Goal: Task Accomplishment & Management: Manage account settings

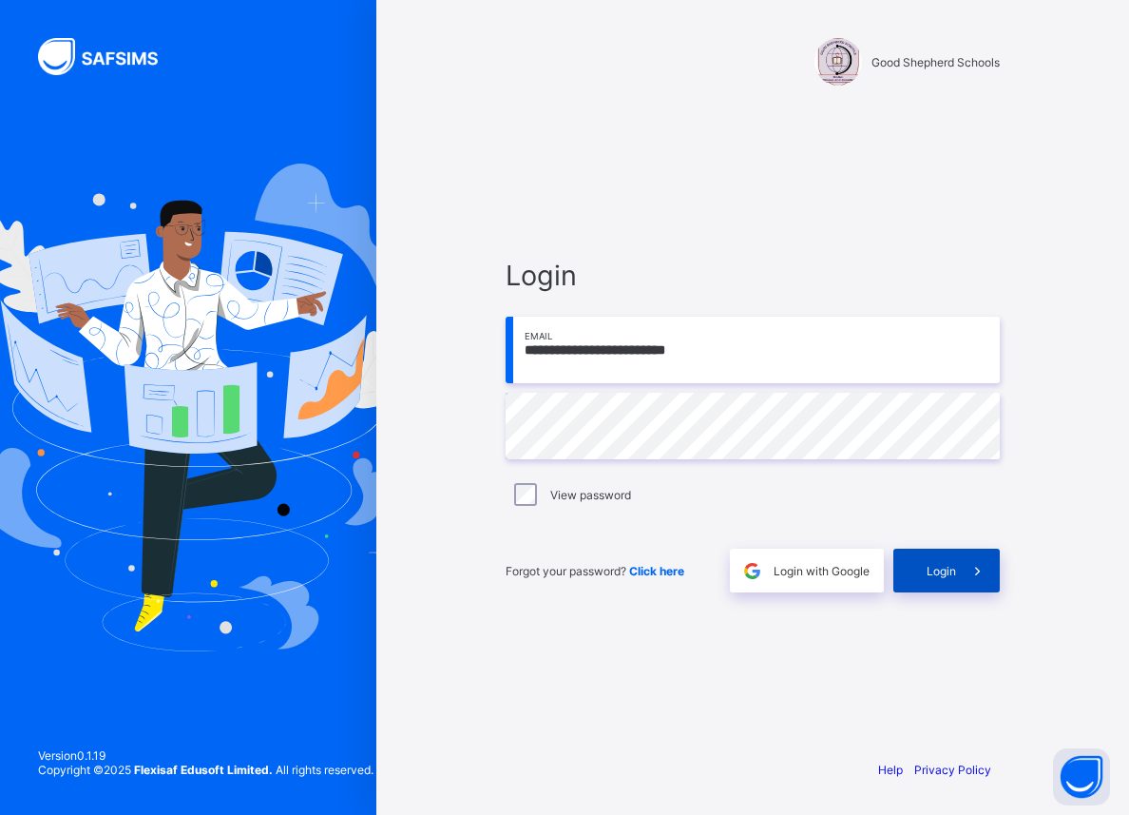
click at [948, 564] on span "Login" at bounding box center [941, 571] width 29 height 14
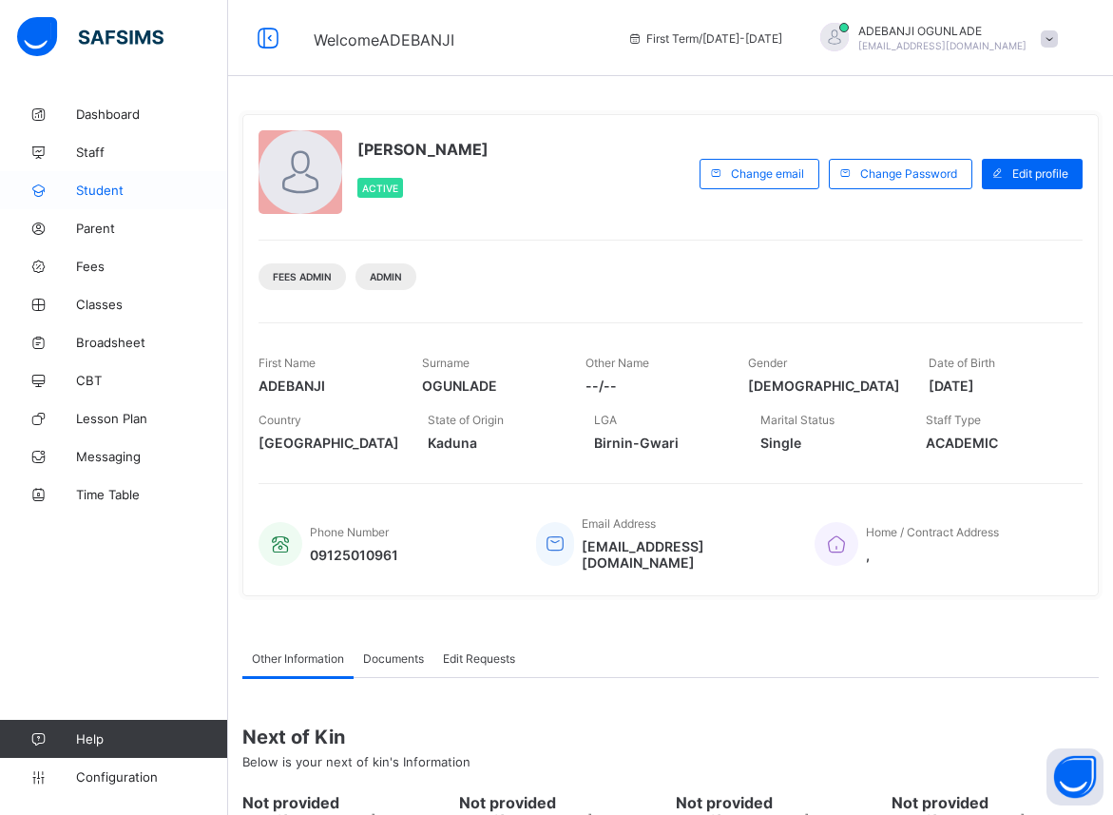
click at [92, 185] on span "Student" at bounding box center [152, 190] width 152 height 15
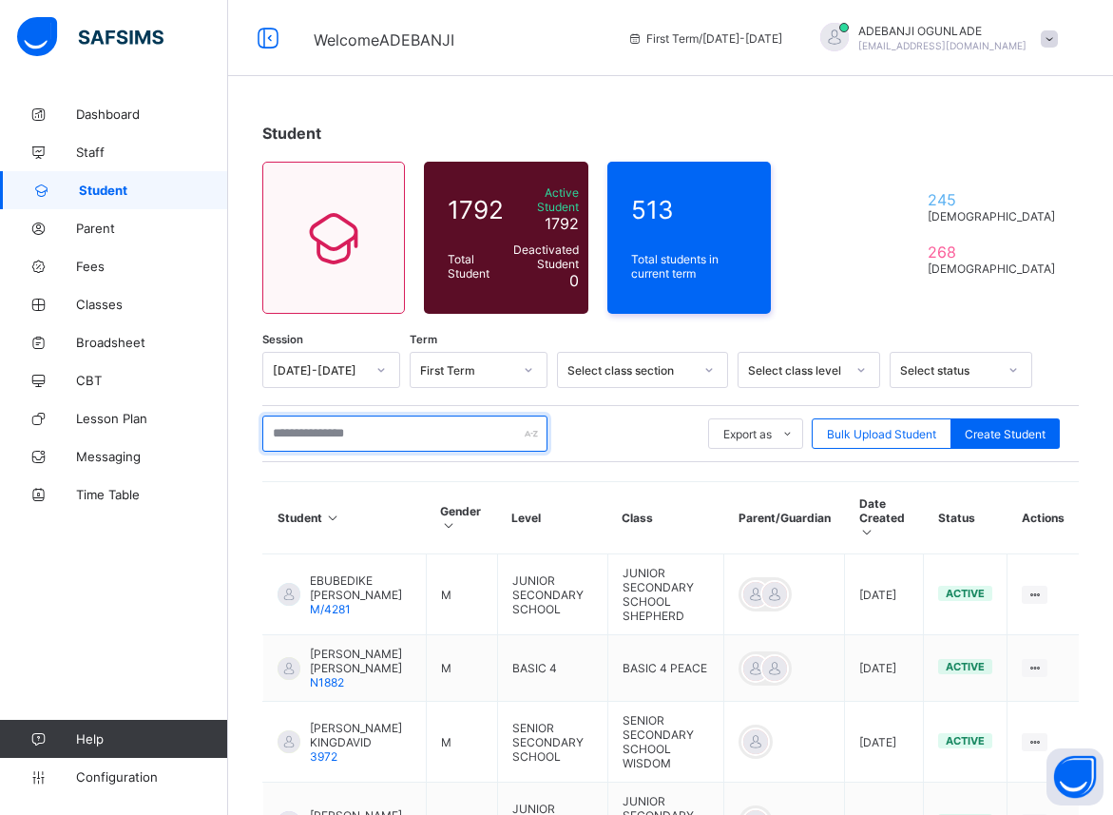
click at [291, 417] on input "text" at bounding box center [404, 433] width 285 height 36
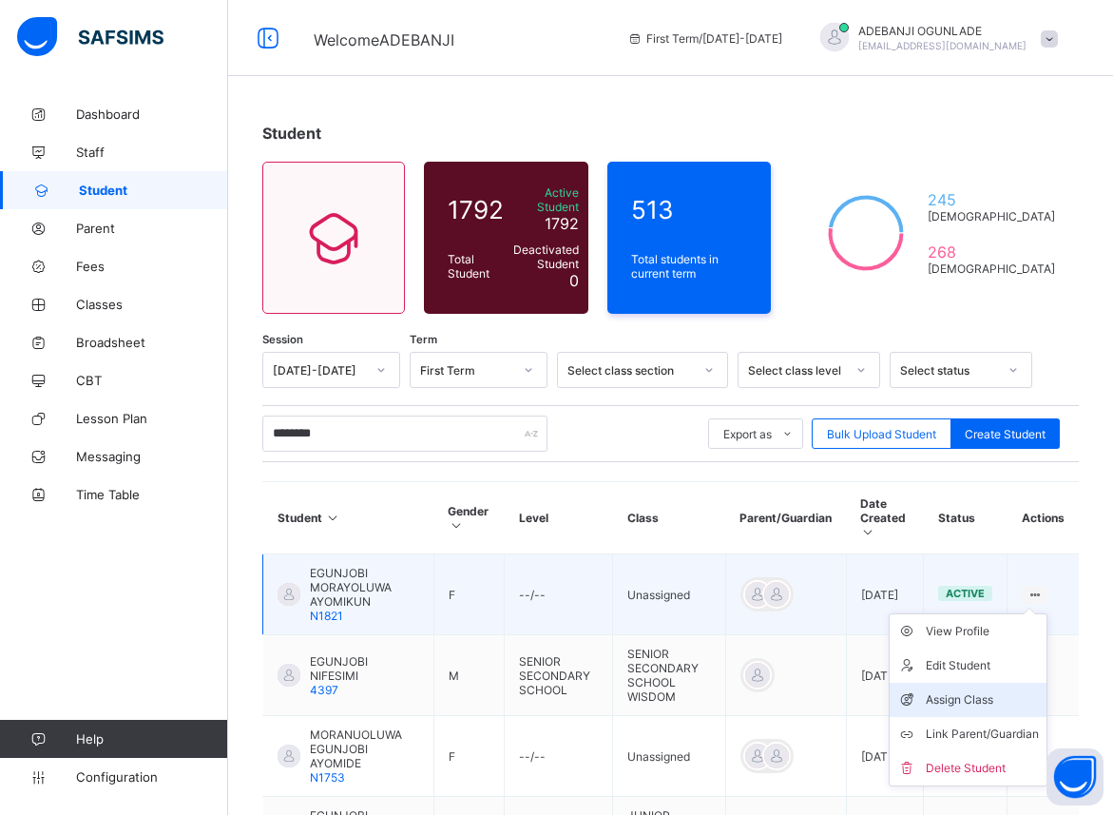
click at [955, 690] on div "Assign Class" at bounding box center [982, 699] width 113 height 19
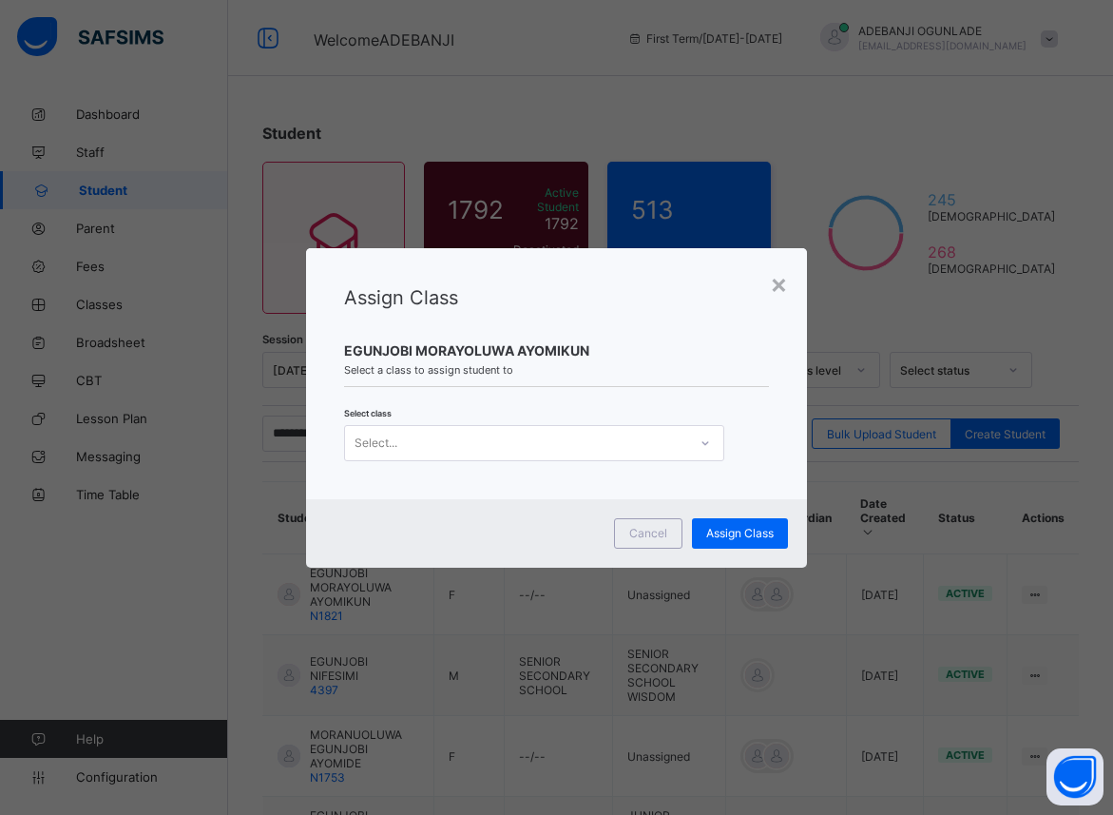
click at [704, 447] on icon at bounding box center [705, 443] width 11 height 19
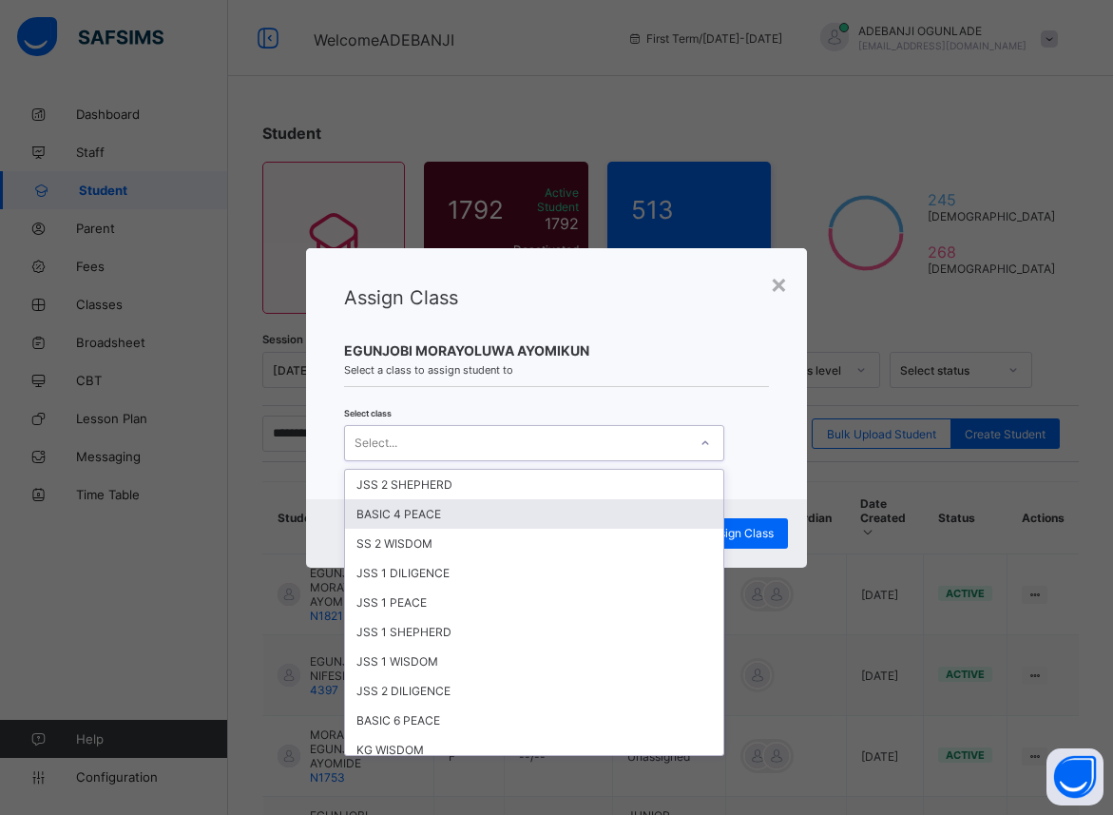
click at [413, 517] on div "BASIC 4 PEACE" at bounding box center [534, 513] width 378 height 29
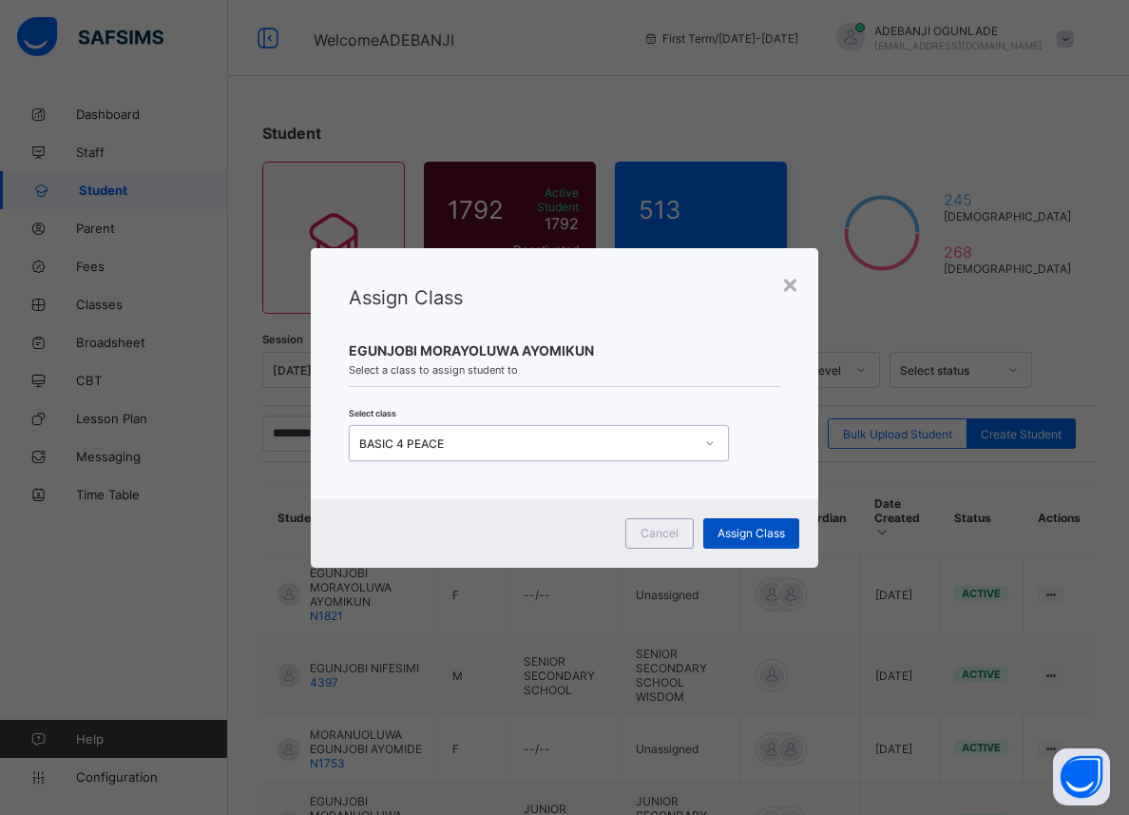
click at [739, 536] on span "Assign Class" at bounding box center [752, 533] width 68 height 14
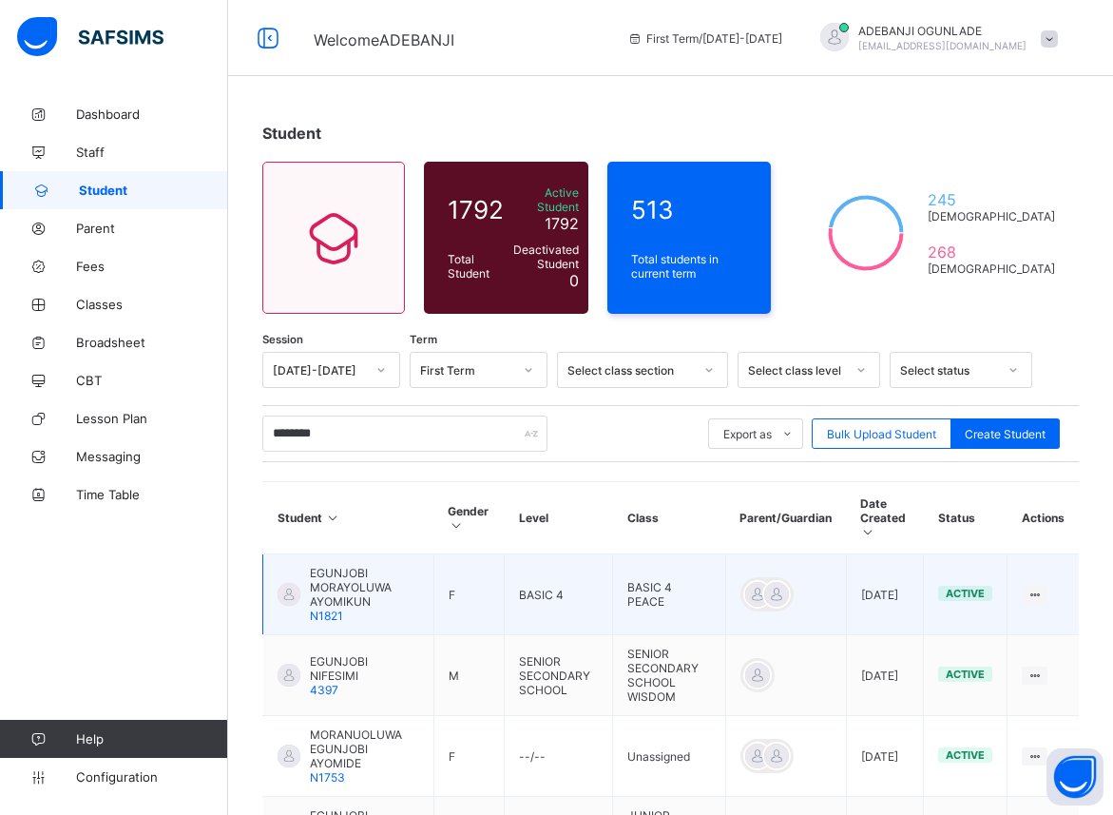
scroll to position [97, 0]
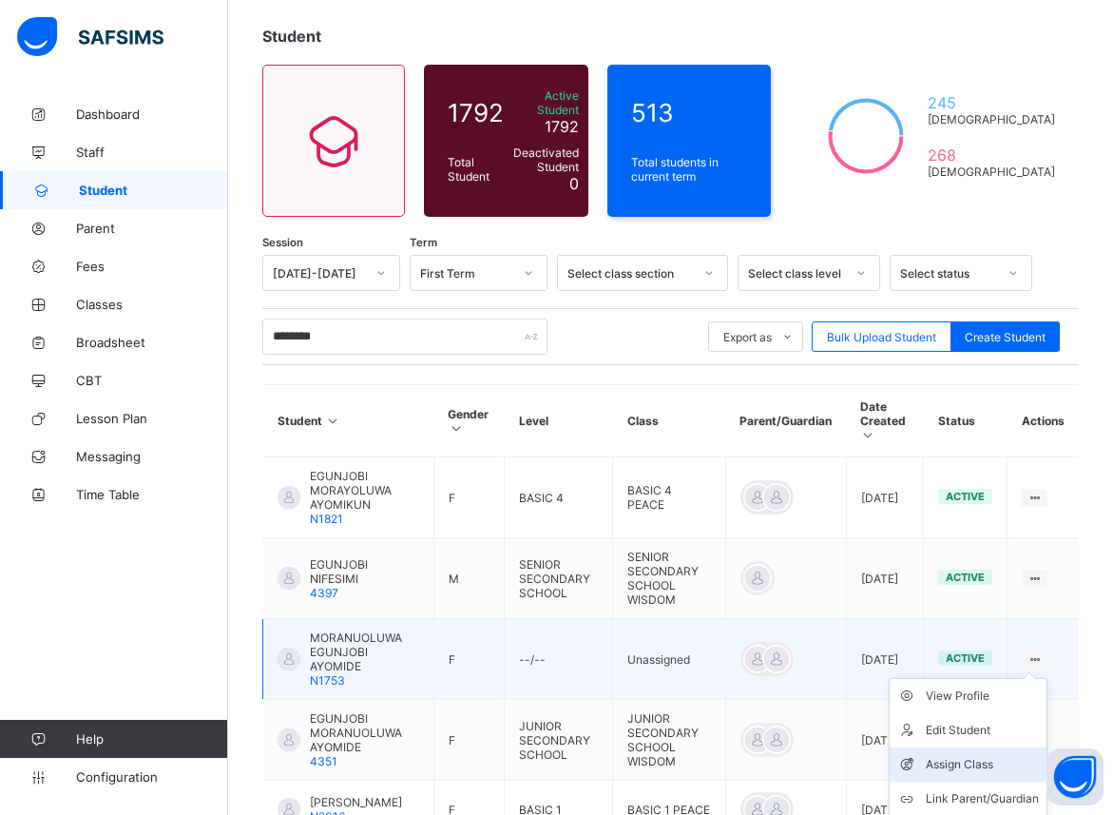
click at [952, 755] on div "Assign Class" at bounding box center [982, 764] width 113 height 19
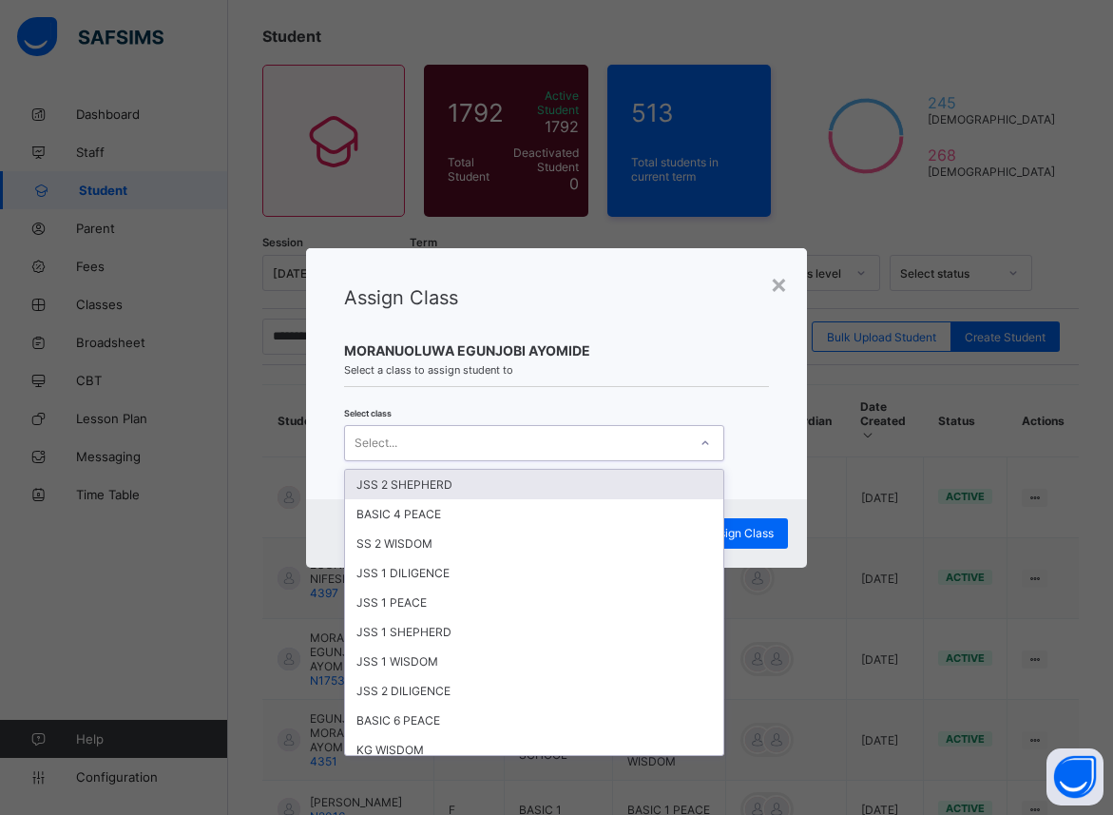
click at [692, 441] on div at bounding box center [705, 443] width 32 height 30
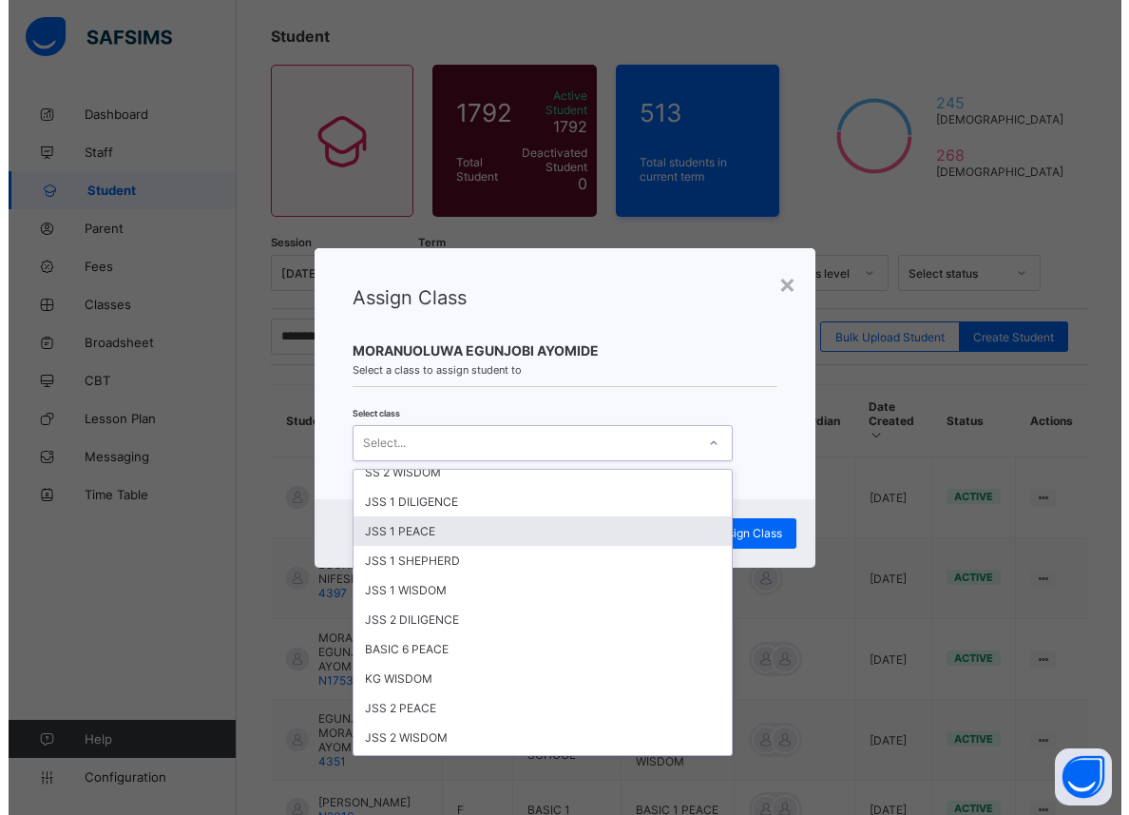
scroll to position [86, 0]
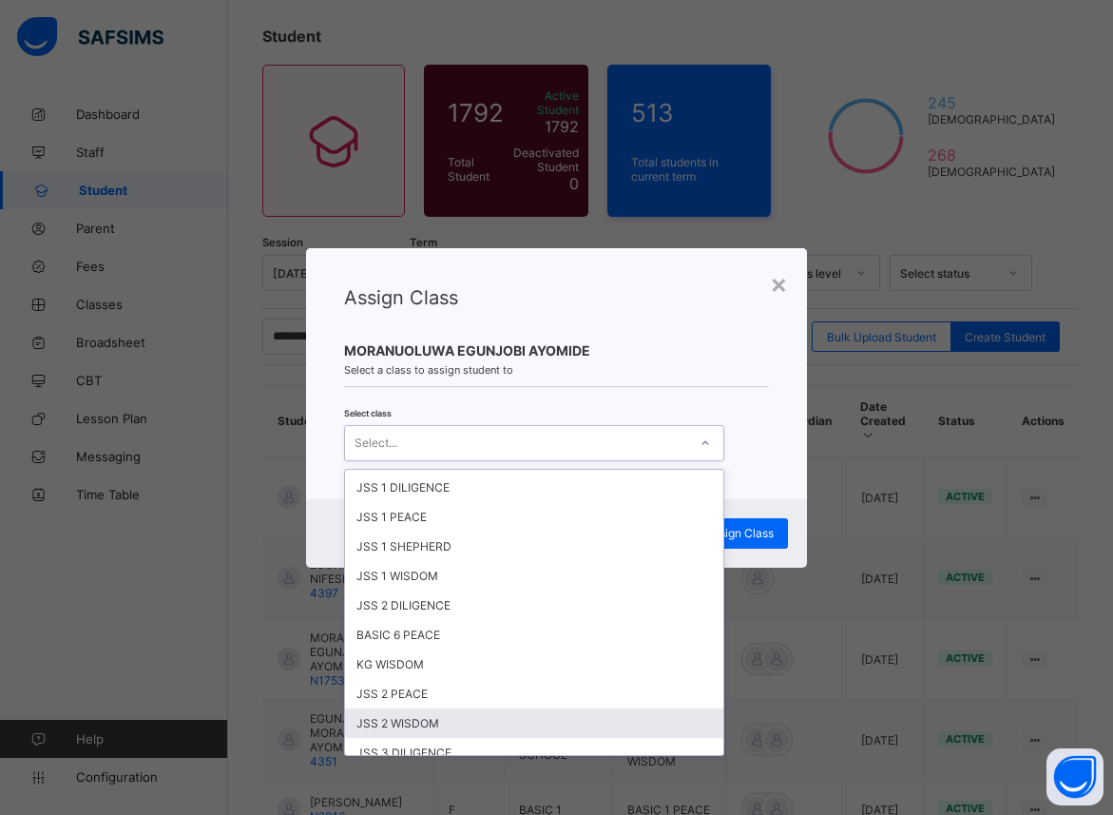
click at [391, 727] on div "JSS 2 WISDOM" at bounding box center [534, 722] width 378 height 29
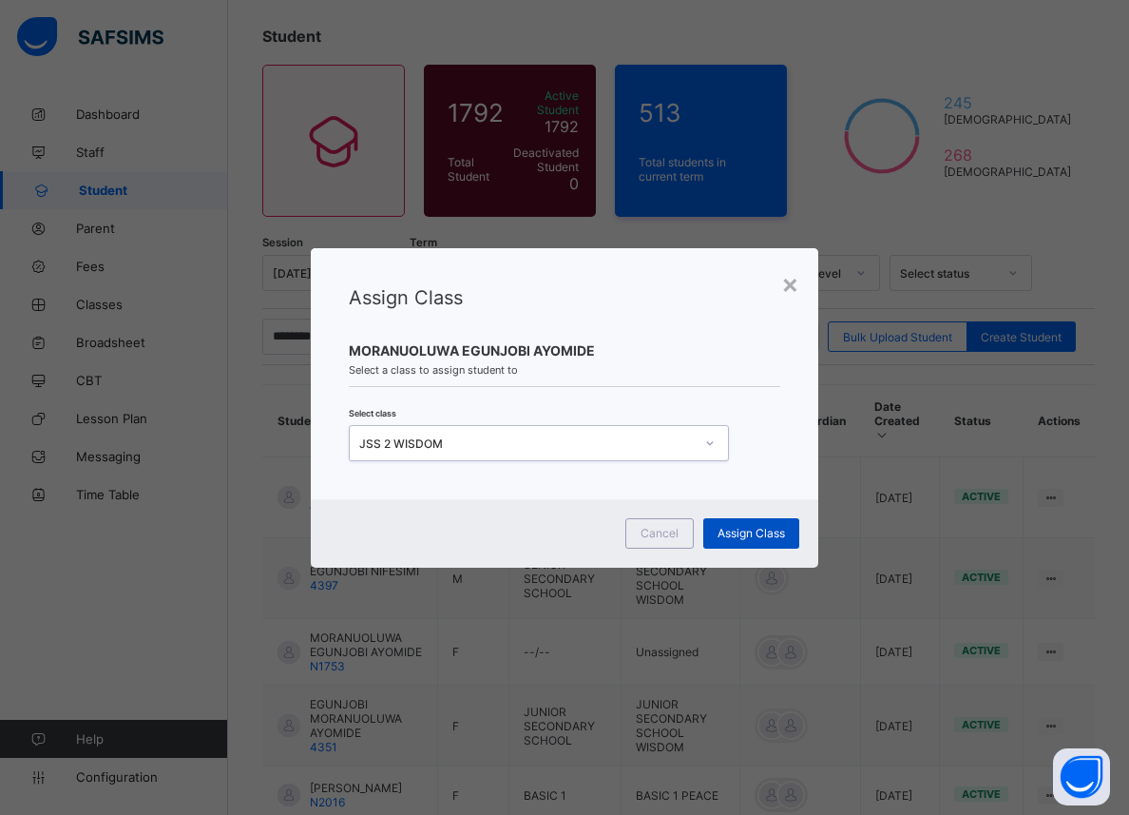
click at [755, 538] on span "Assign Class" at bounding box center [752, 533] width 68 height 14
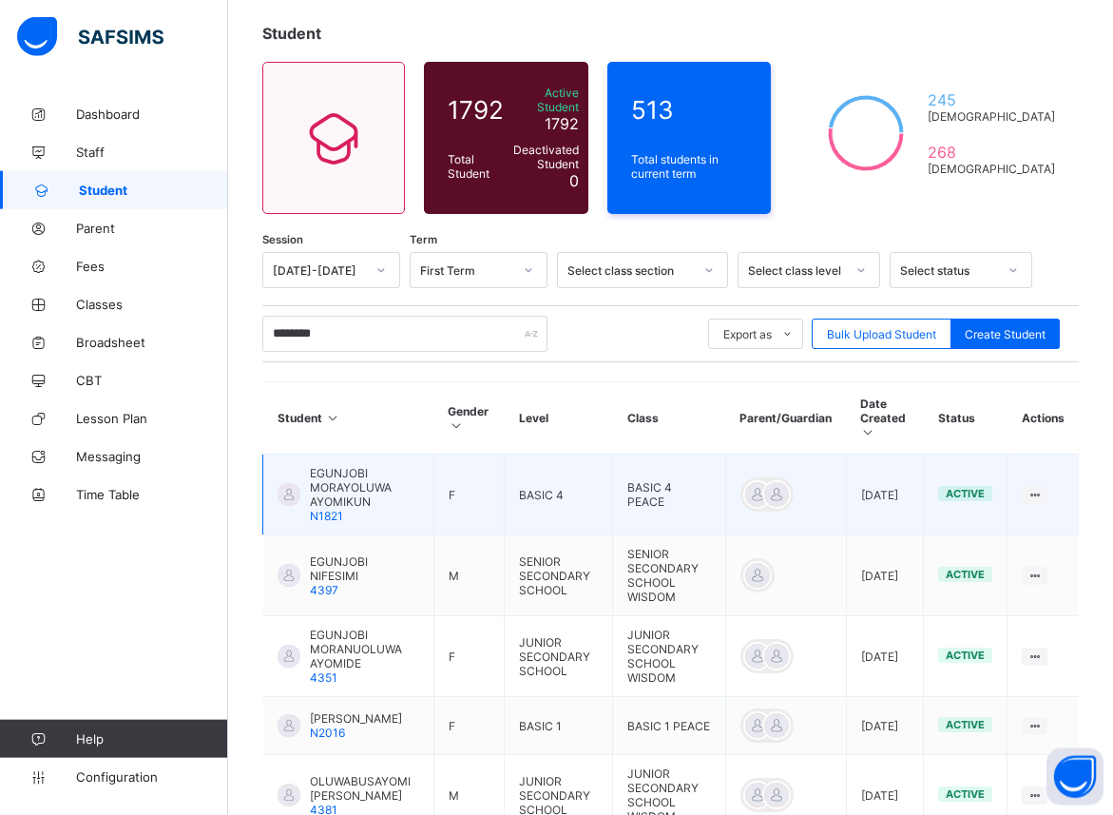
scroll to position [125, 0]
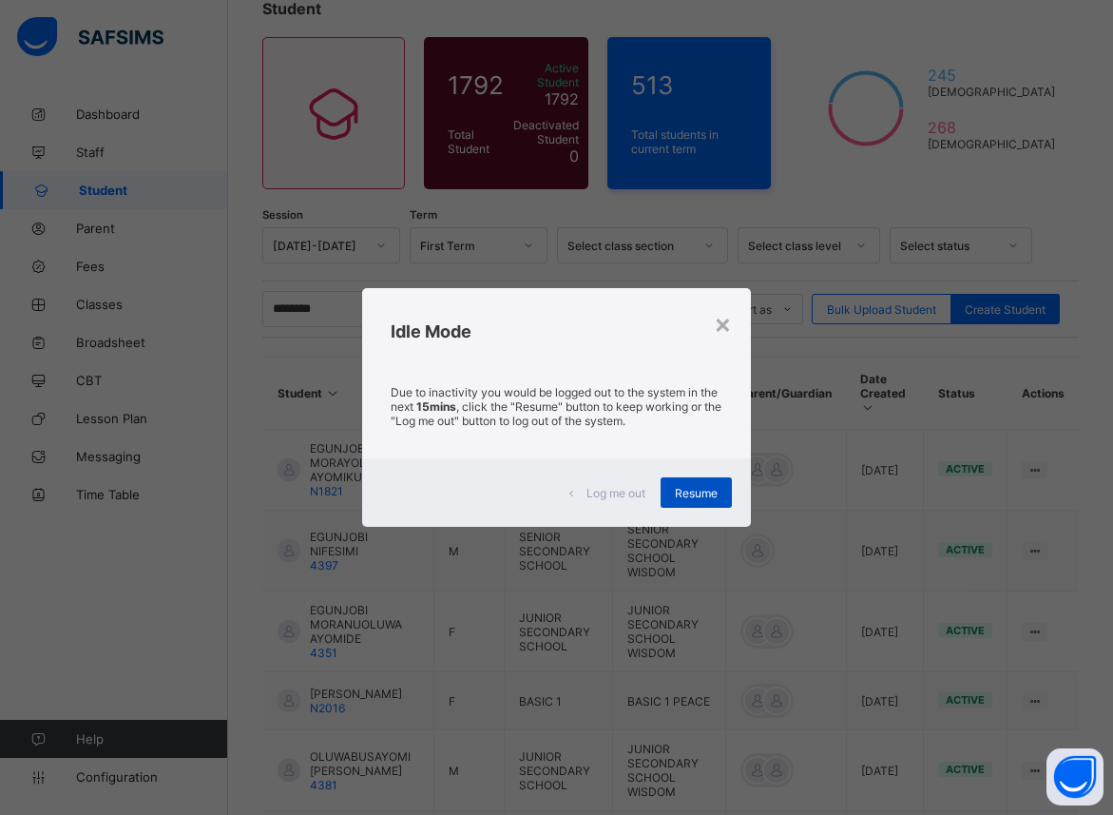
click at [712, 501] on div "Resume" at bounding box center [696, 492] width 71 height 30
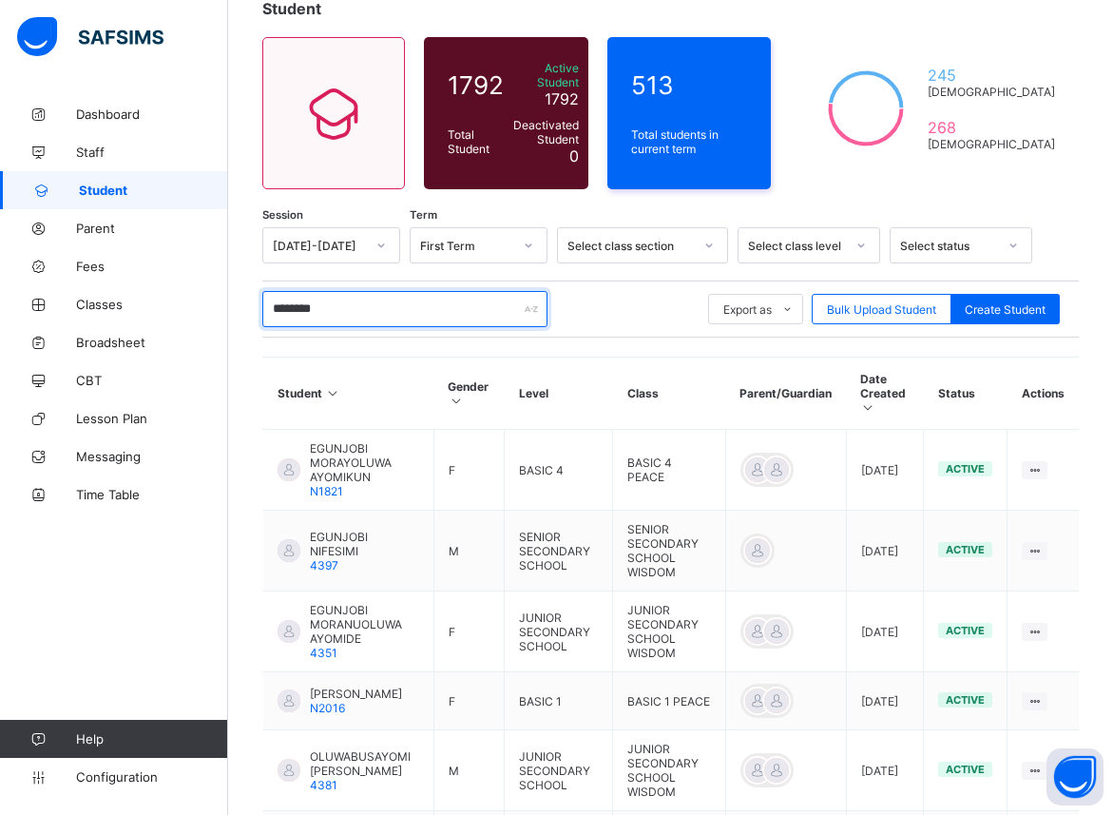
click at [339, 296] on input "********" at bounding box center [404, 309] width 285 height 36
type input "*"
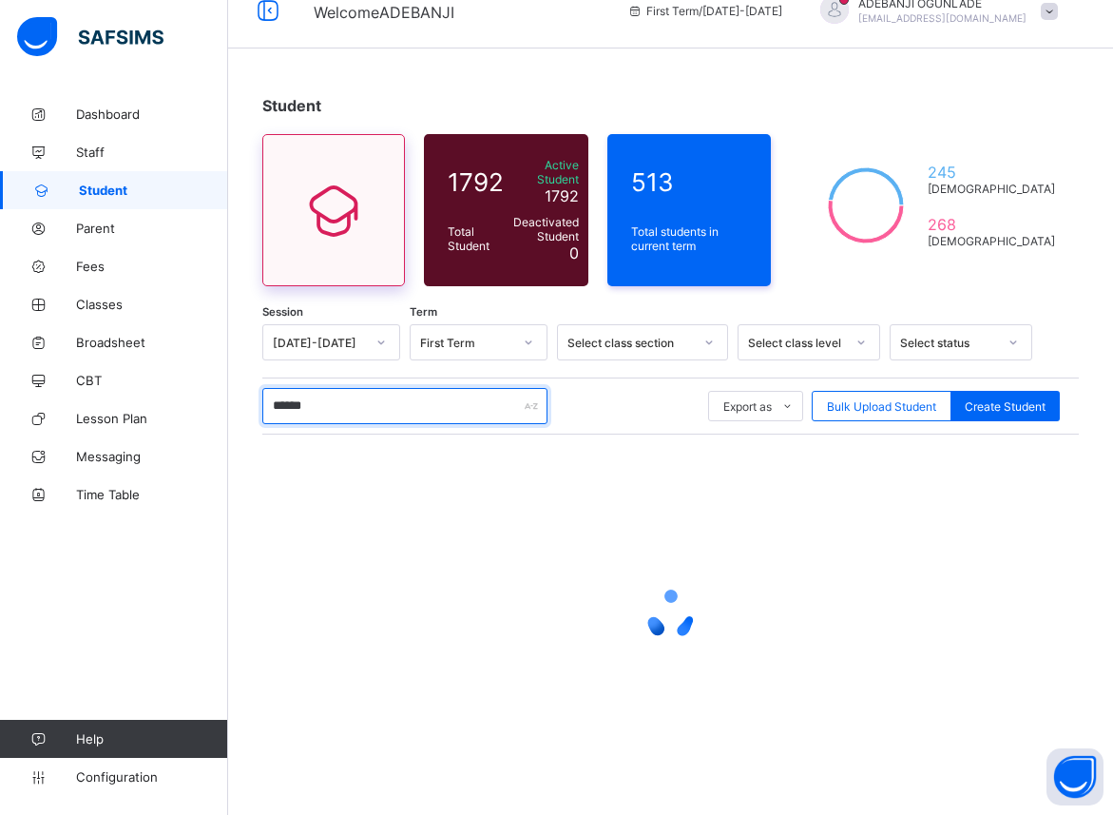
scroll to position [0, 0]
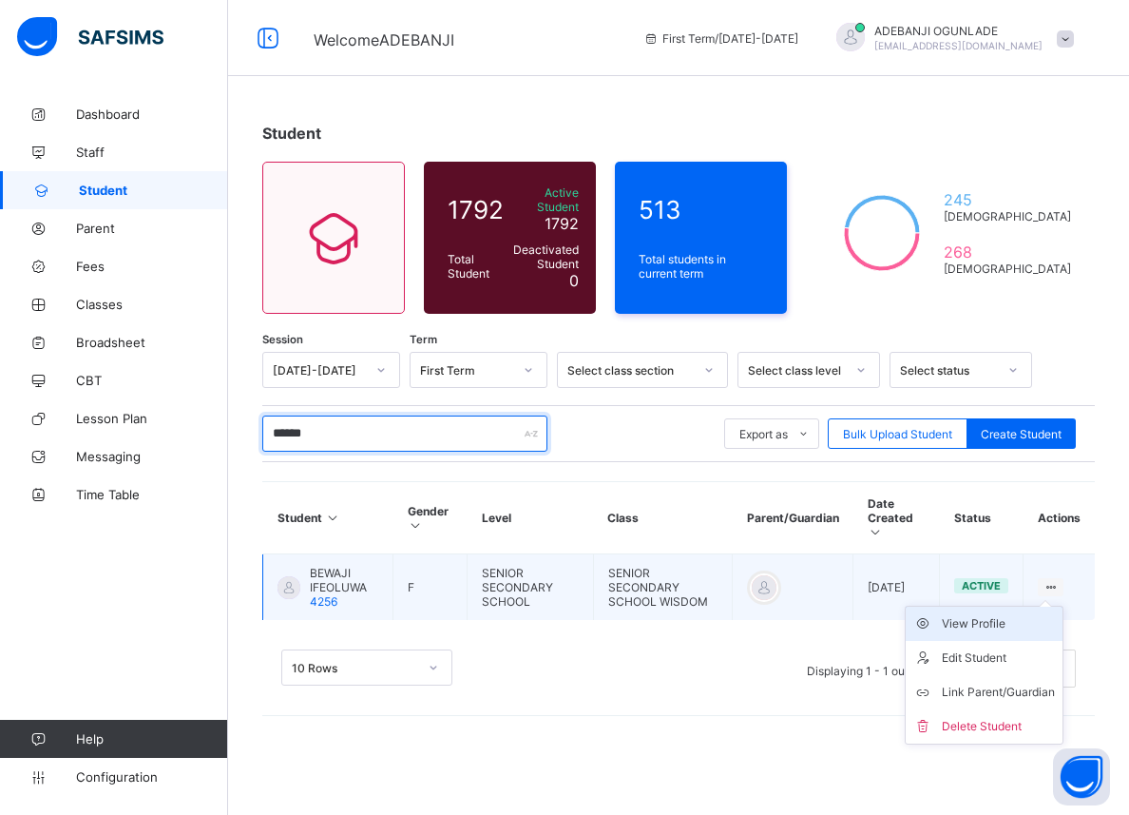
type input "******"
click at [1001, 614] on div "View Profile" at bounding box center [998, 623] width 113 height 19
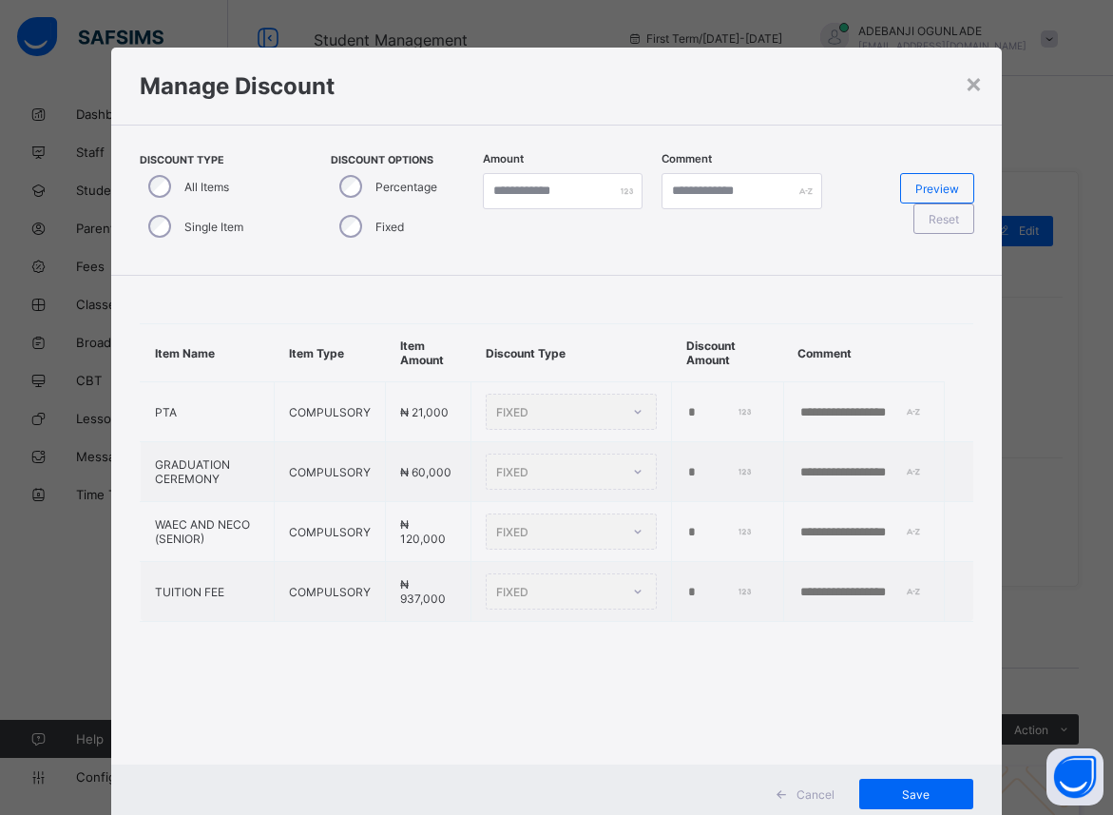
click at [969, 82] on div "×" at bounding box center [974, 83] width 18 height 32
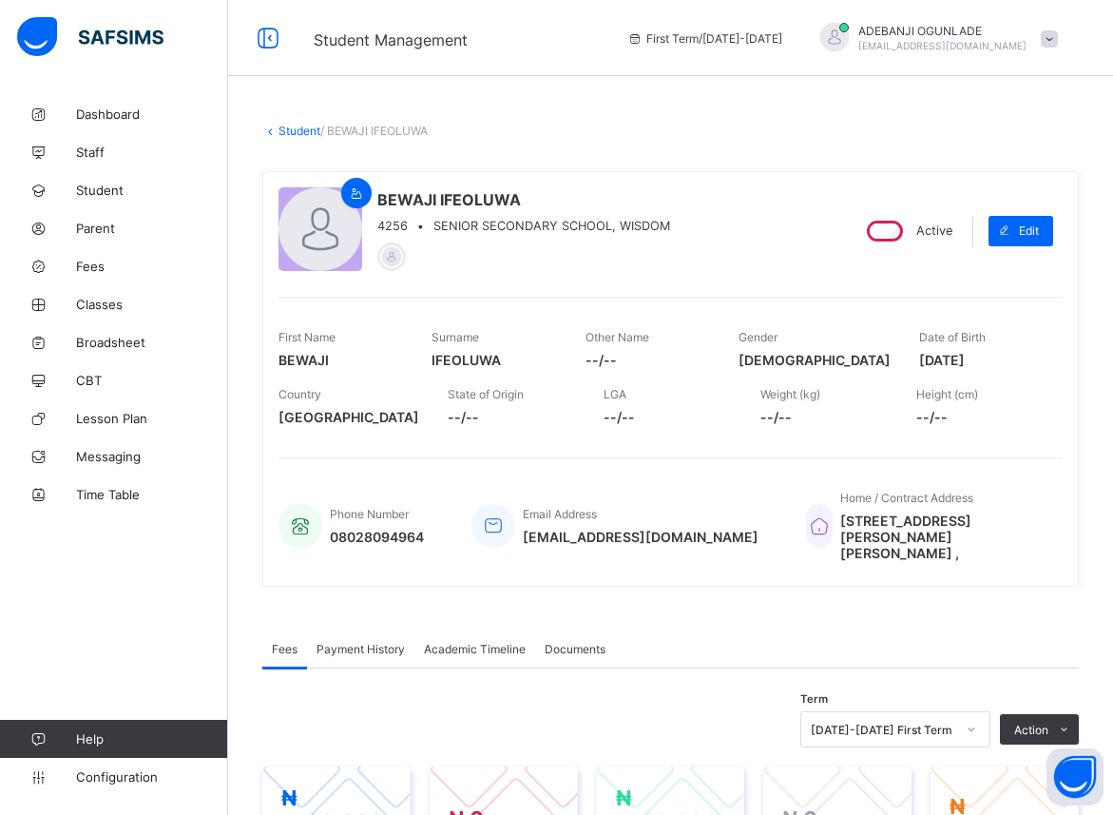
scroll to position [194, 0]
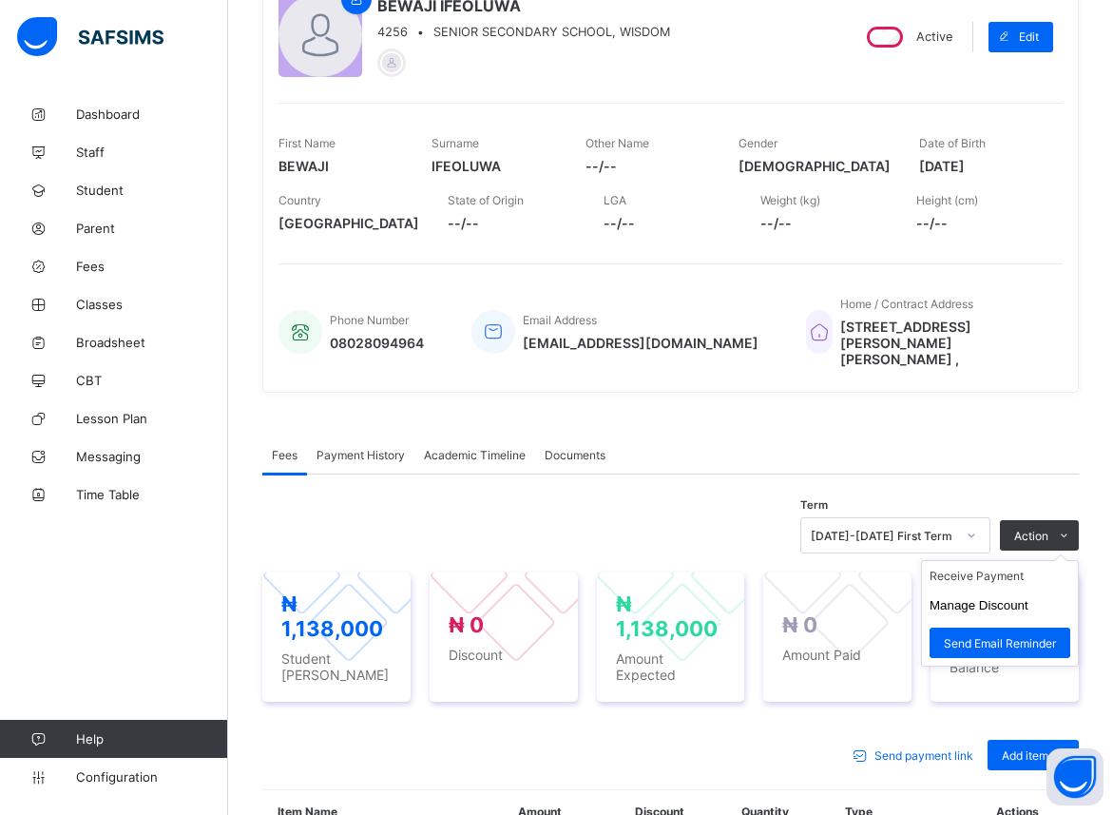
drag, startPoint x: 988, startPoint y: 563, endPoint x: 988, endPoint y: 538, distance: 24.7
click at [988, 560] on ul "Receive Payment Manage Discount Send Email Reminder" at bounding box center [1000, 613] width 158 height 106
drag, startPoint x: 998, startPoint y: 560, endPoint x: 984, endPoint y: 505, distance: 57.0
click at [0, 0] on ul "Receive Payment Manage Discount Send Email Reminder" at bounding box center [0, 0] width 0 height 0
drag, startPoint x: 997, startPoint y: 558, endPoint x: 1019, endPoint y: 530, distance: 35.9
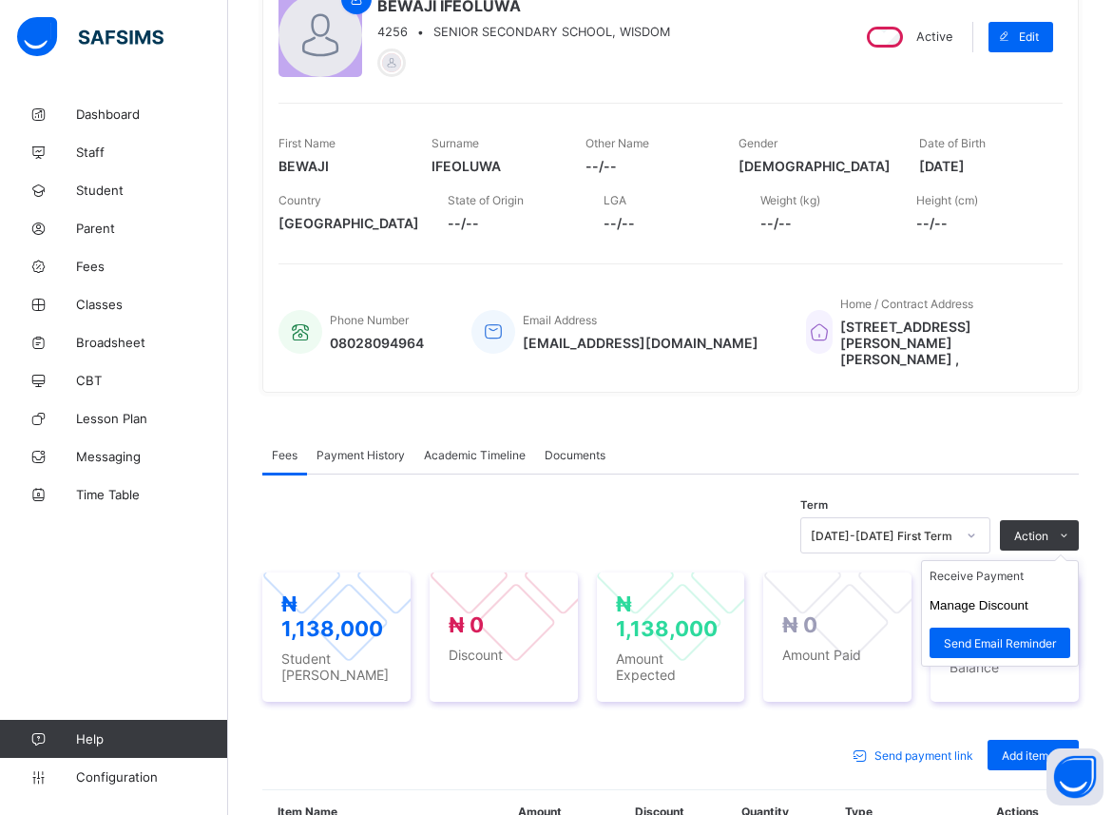
click at [1022, 560] on ul "Receive Payment Manage Discount Send Email Reminder" at bounding box center [1000, 613] width 158 height 106
click at [957, 561] on li "Receive Payment" at bounding box center [1000, 575] width 156 height 29
click at [0, 0] on div "× Receive Payment Payment Method Cash Bank POS Bank Select bank Reference No Pa…" at bounding box center [0, 0] width 0 height 0
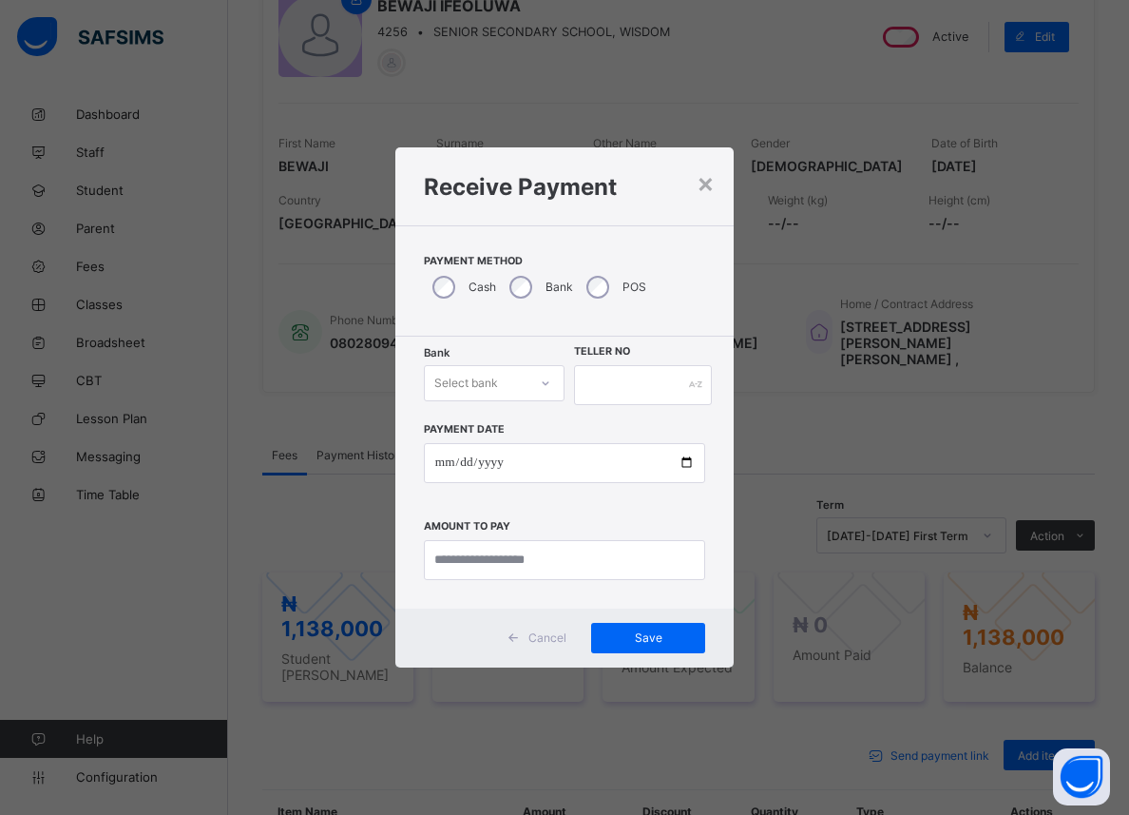
click at [543, 393] on div at bounding box center [546, 383] width 32 height 30
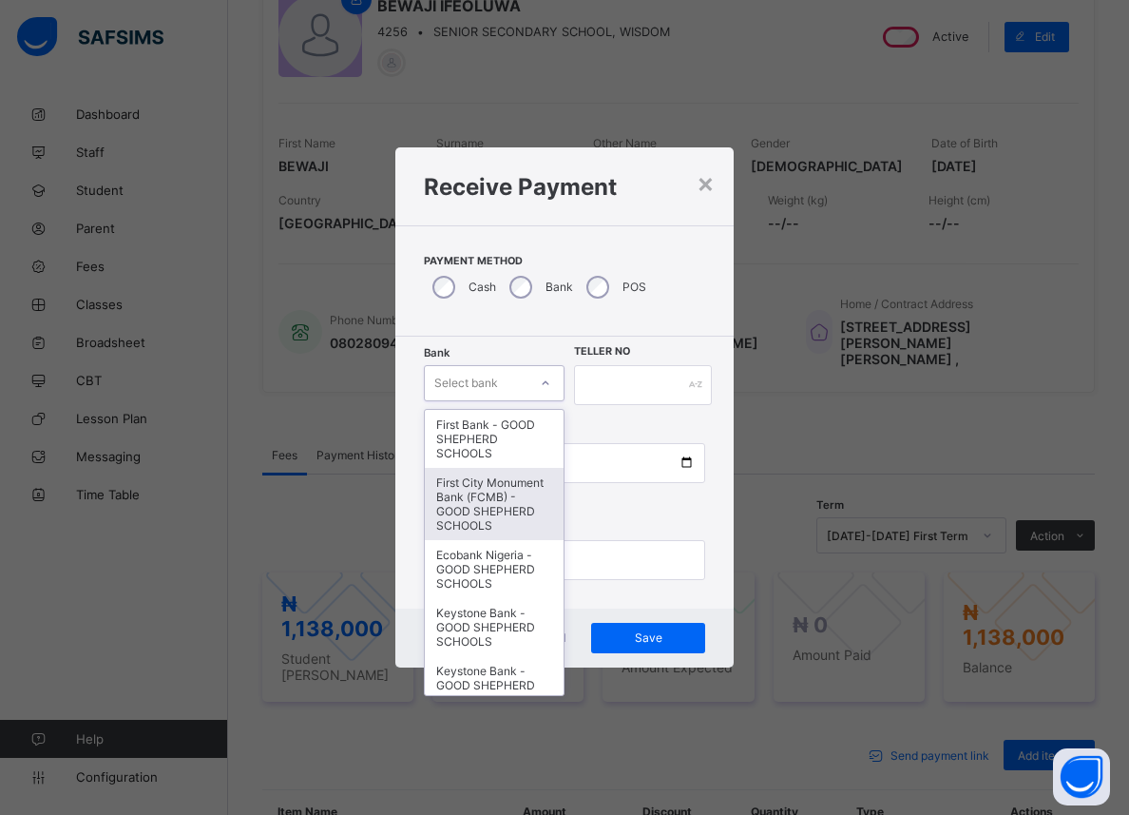
click at [498, 517] on div "First City Monument Bank (FCMB) - GOOD SHEPHERD SCHOOLS" at bounding box center [494, 504] width 139 height 72
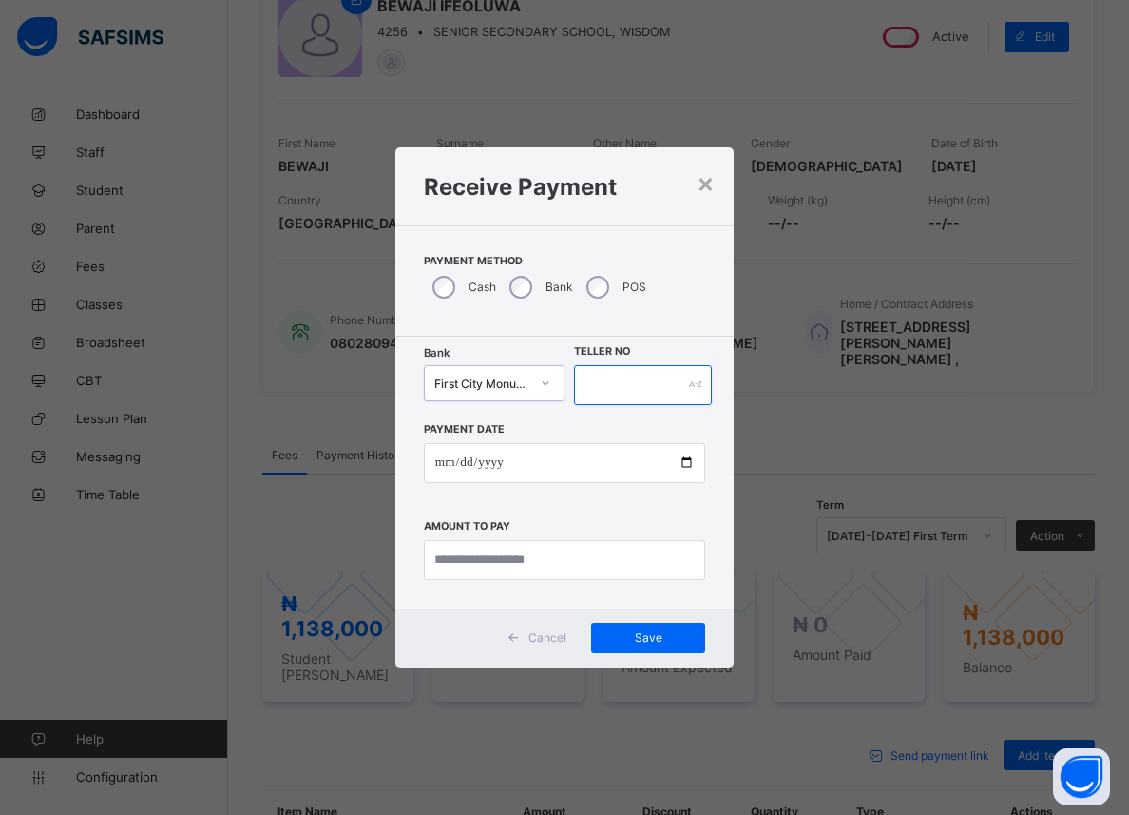
click at [631, 387] on input "text" at bounding box center [643, 385] width 138 height 40
type input "*****"
click at [680, 456] on input "date" at bounding box center [564, 463] width 281 height 40
type input "**********"
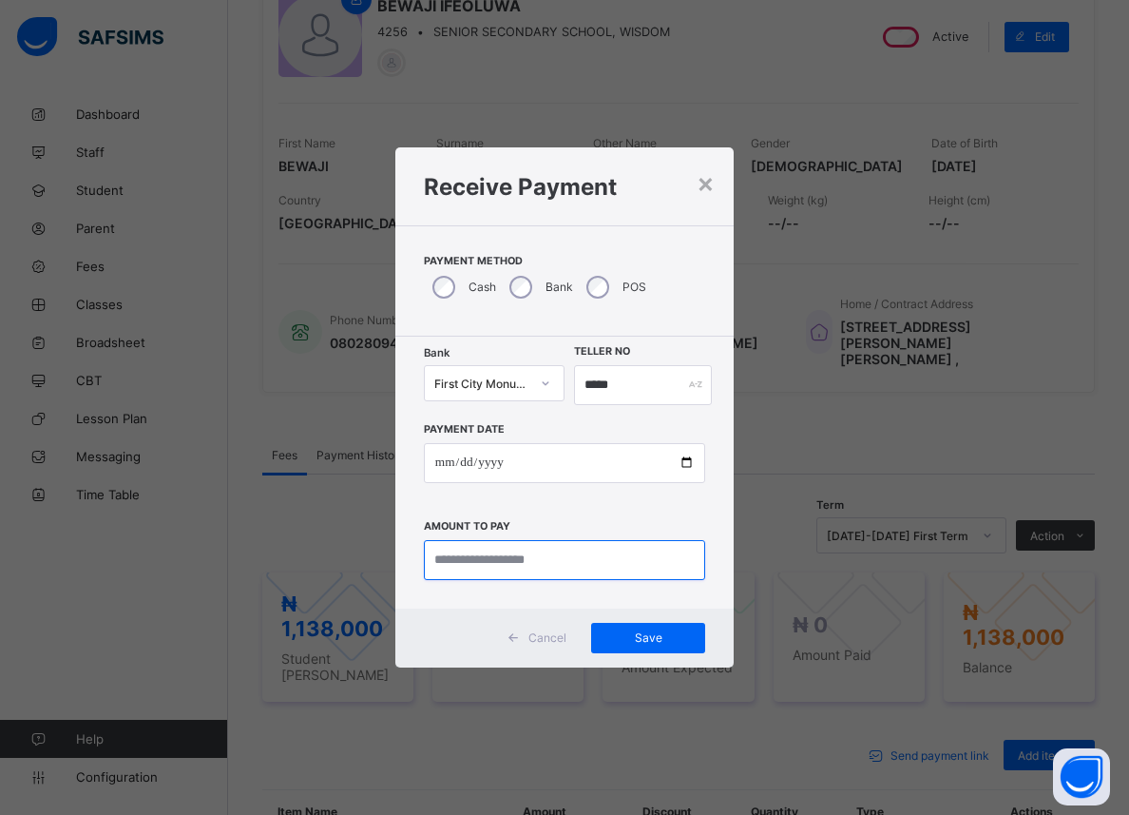
click at [492, 559] on input "currency" at bounding box center [564, 560] width 281 height 40
type input "*********"
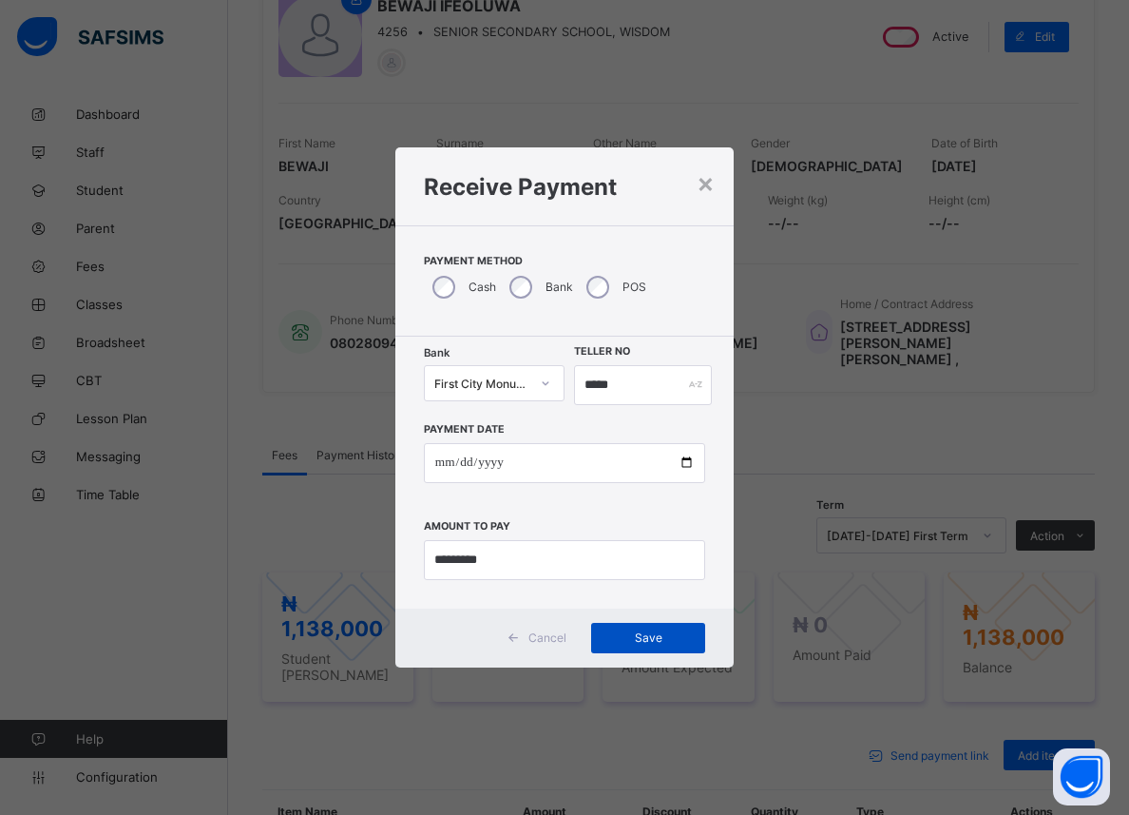
click at [661, 641] on span "Save" at bounding box center [649, 637] width 86 height 14
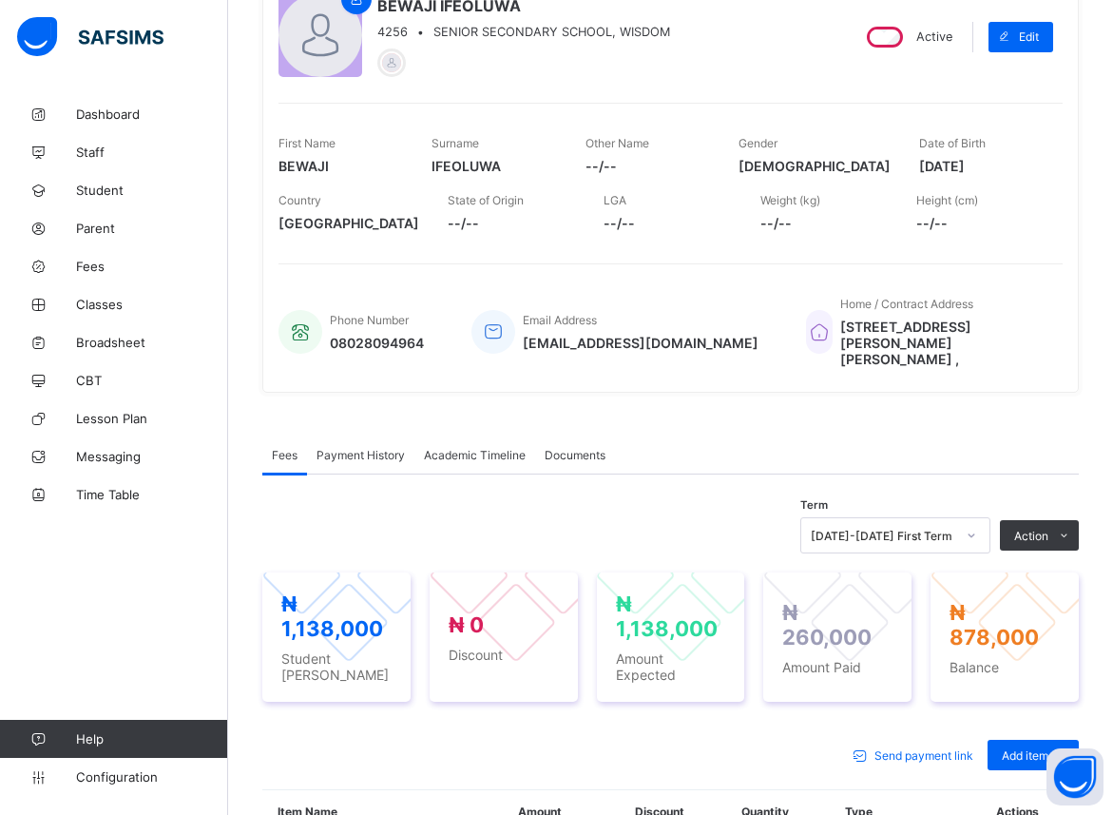
scroll to position [291, 0]
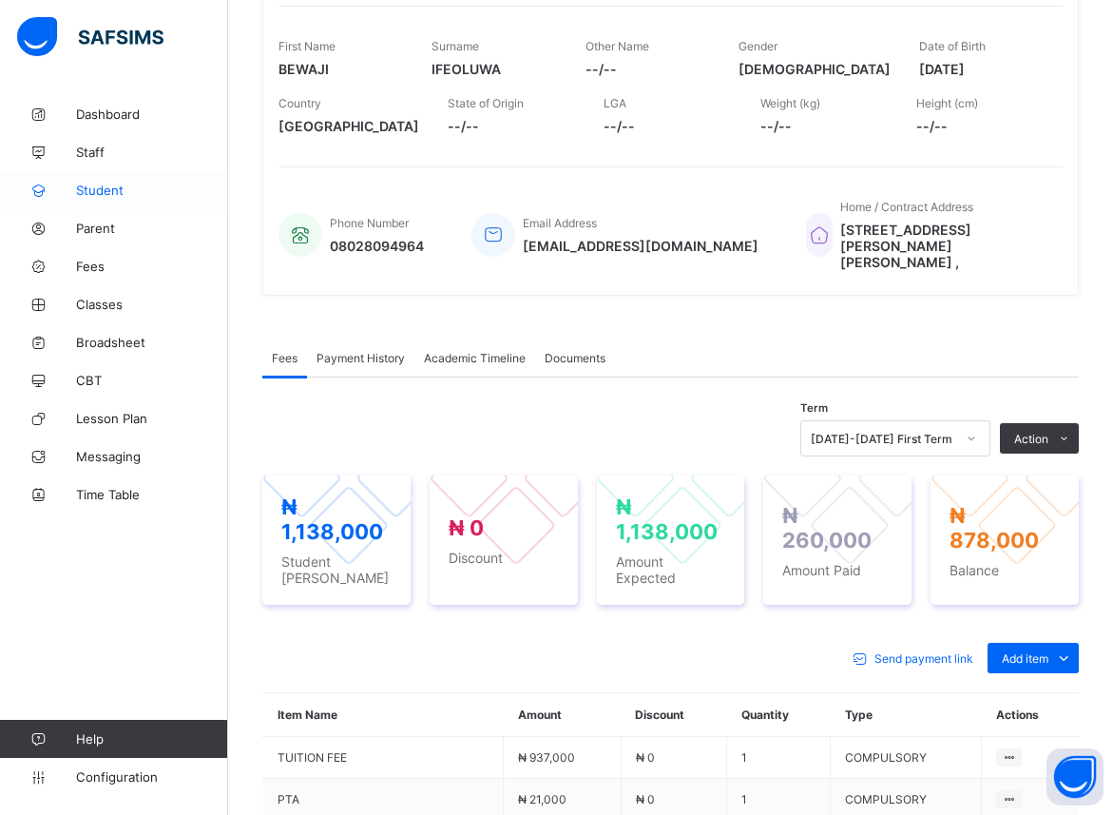
click at [96, 189] on span "Student" at bounding box center [152, 190] width 152 height 15
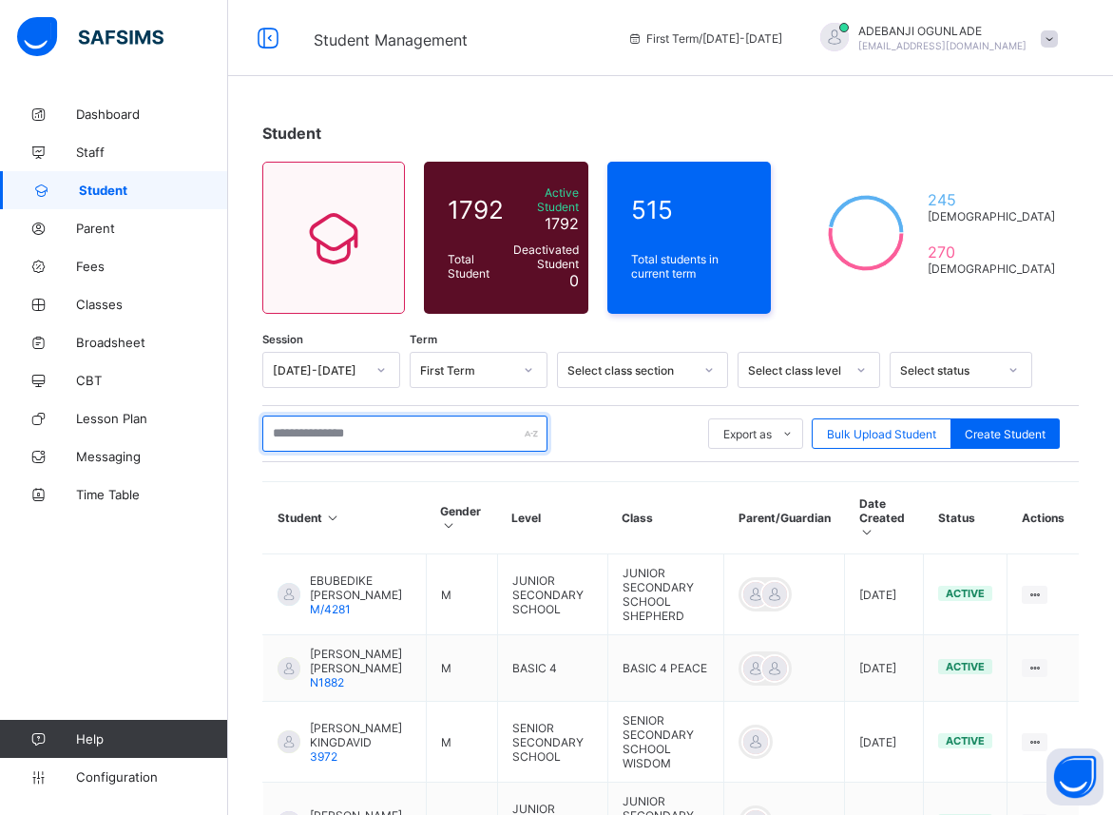
click at [310, 420] on input "text" at bounding box center [404, 433] width 285 height 36
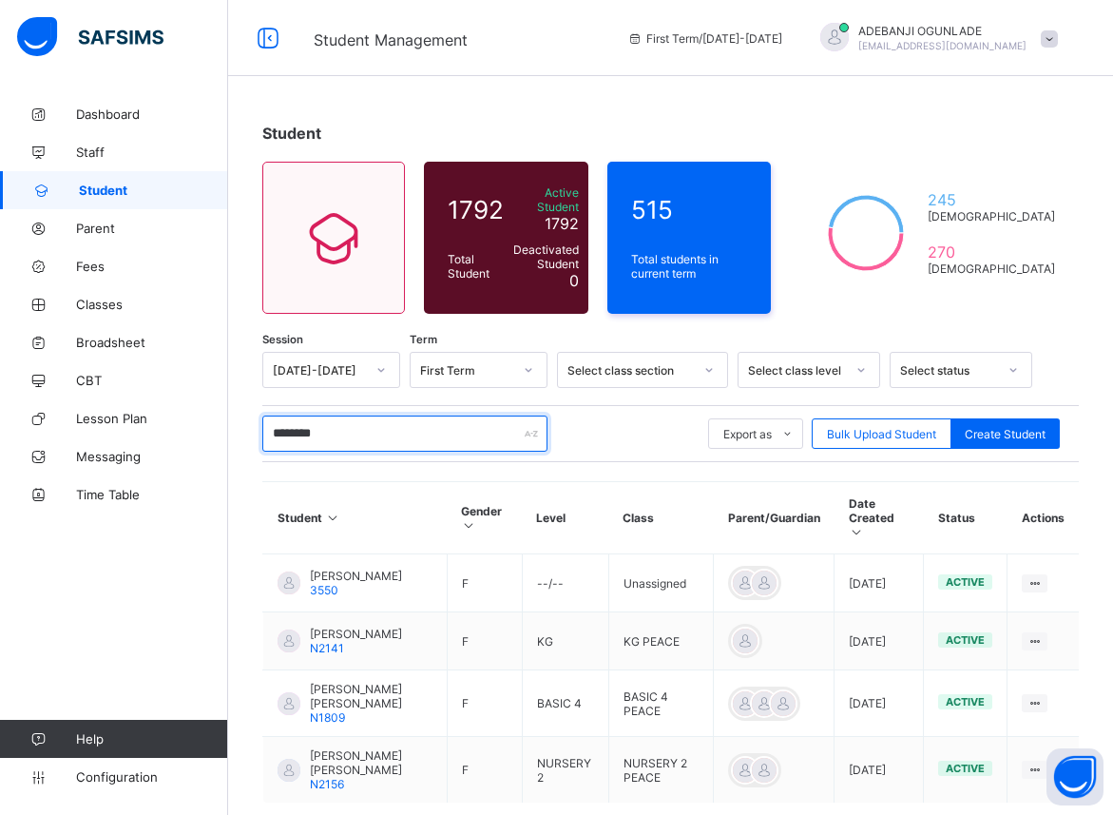
click at [387, 423] on input "********" at bounding box center [404, 433] width 285 height 36
type input "*"
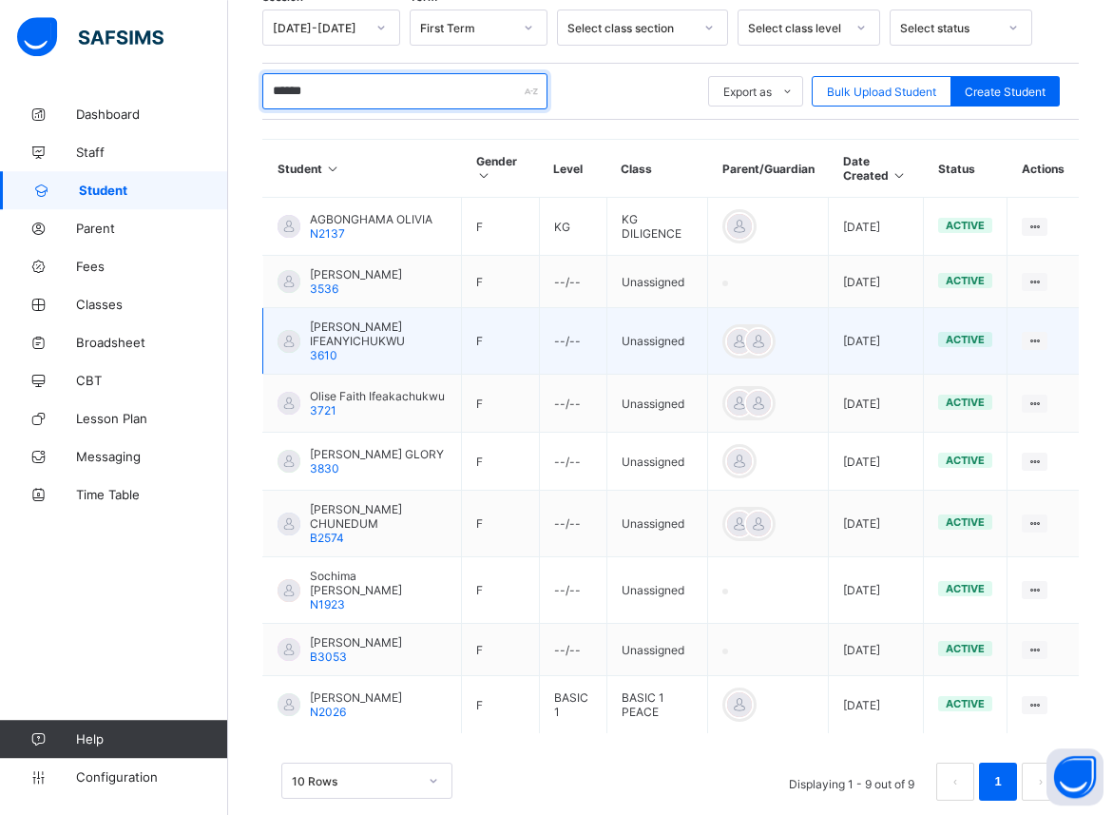
scroll to position [369, 0]
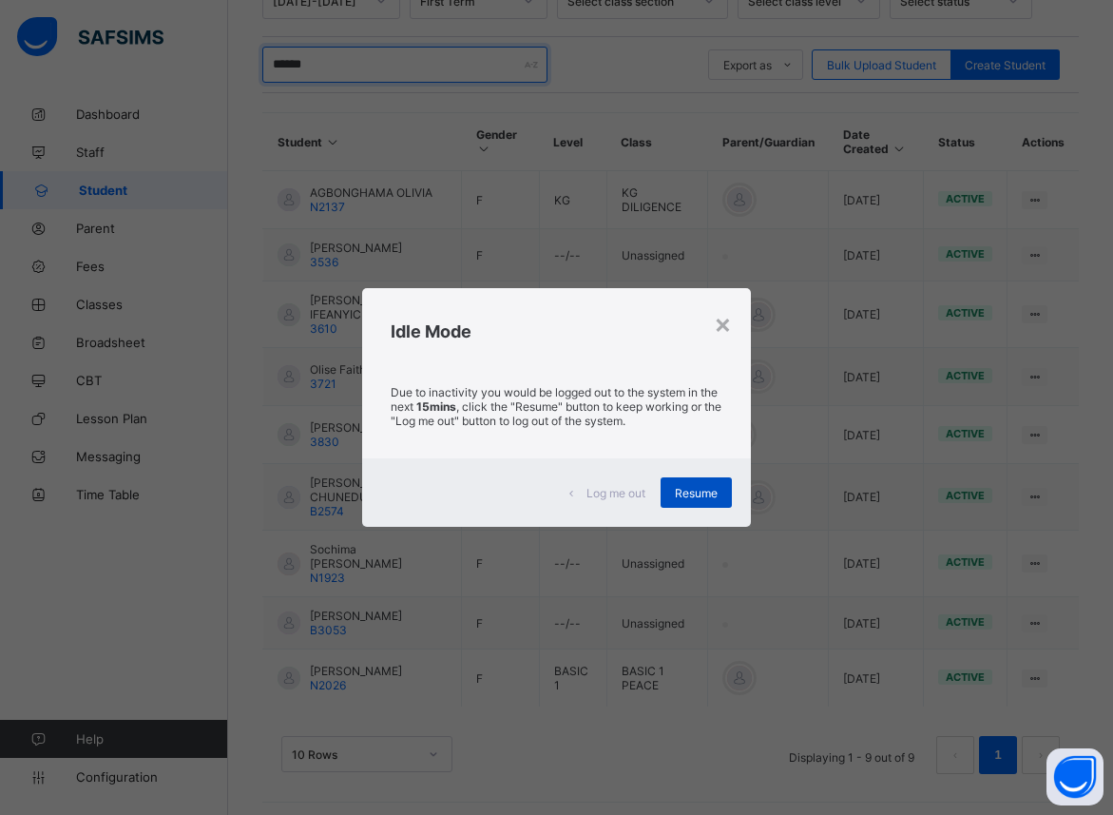
type input "******"
click at [710, 490] on span "Resume" at bounding box center [696, 493] width 43 height 14
click at [705, 501] on div "Resume" at bounding box center [696, 492] width 71 height 30
click at [696, 489] on span "Resume" at bounding box center [696, 493] width 43 height 14
